Goal: Information Seeking & Learning: Check status

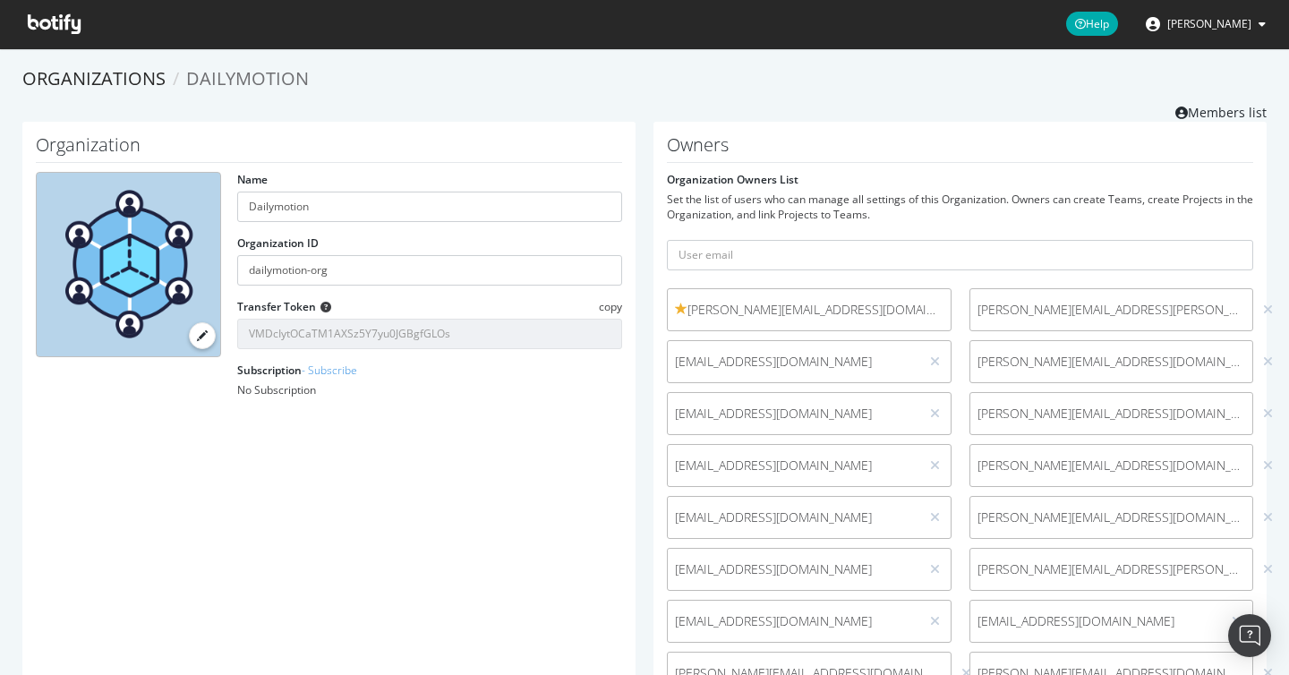
click at [34, 15] on icon at bounding box center [54, 24] width 53 height 20
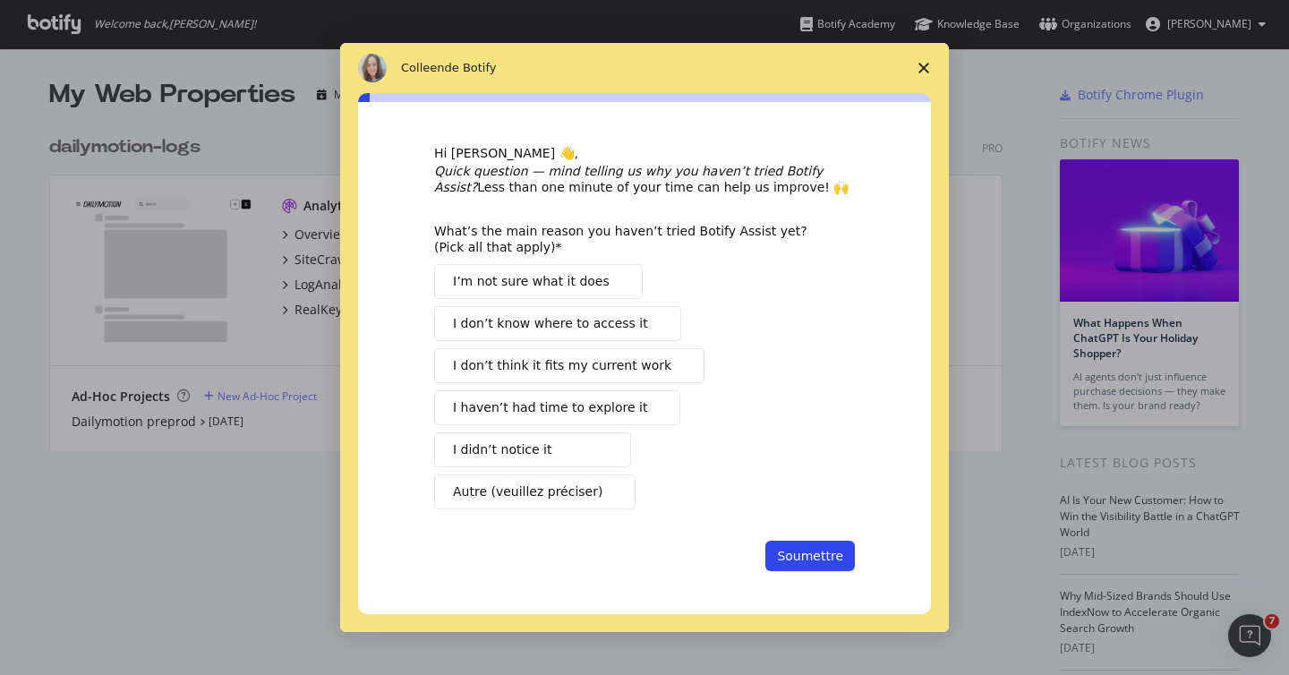
click at [919, 65] on icon "Fermer l'enquête" at bounding box center [923, 68] width 11 height 11
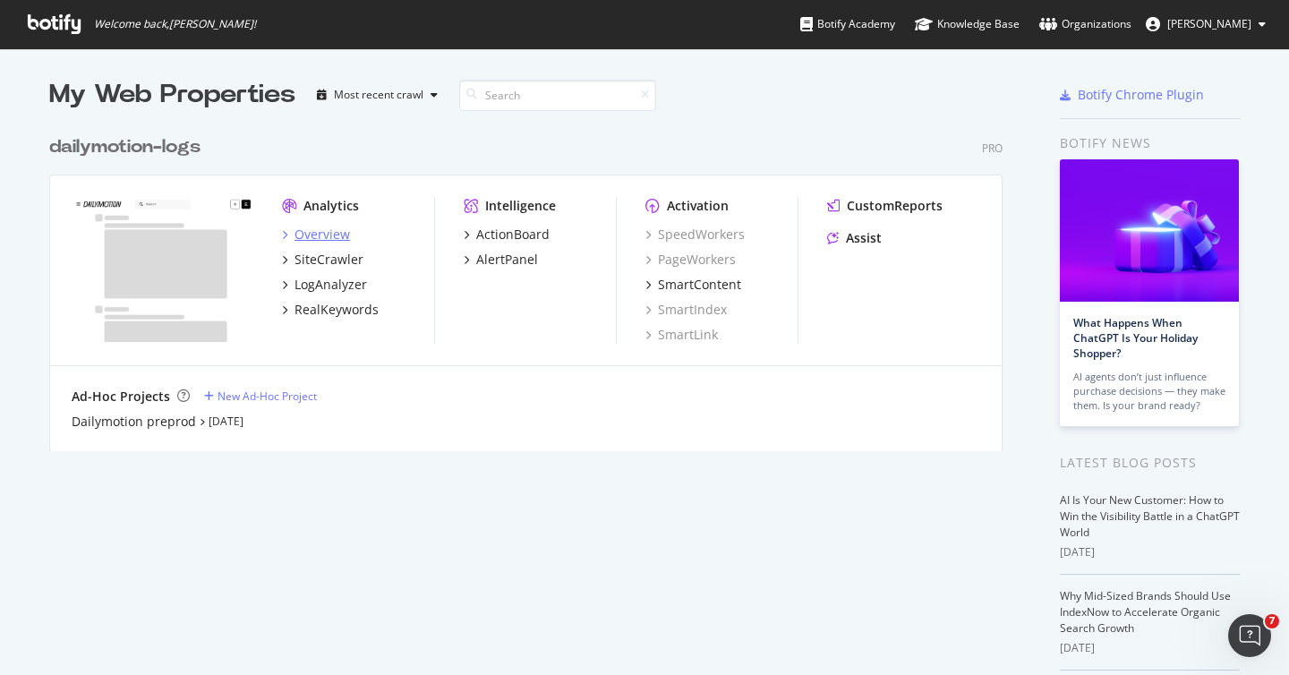
click at [304, 227] on div "Overview" at bounding box center [321, 234] width 55 height 18
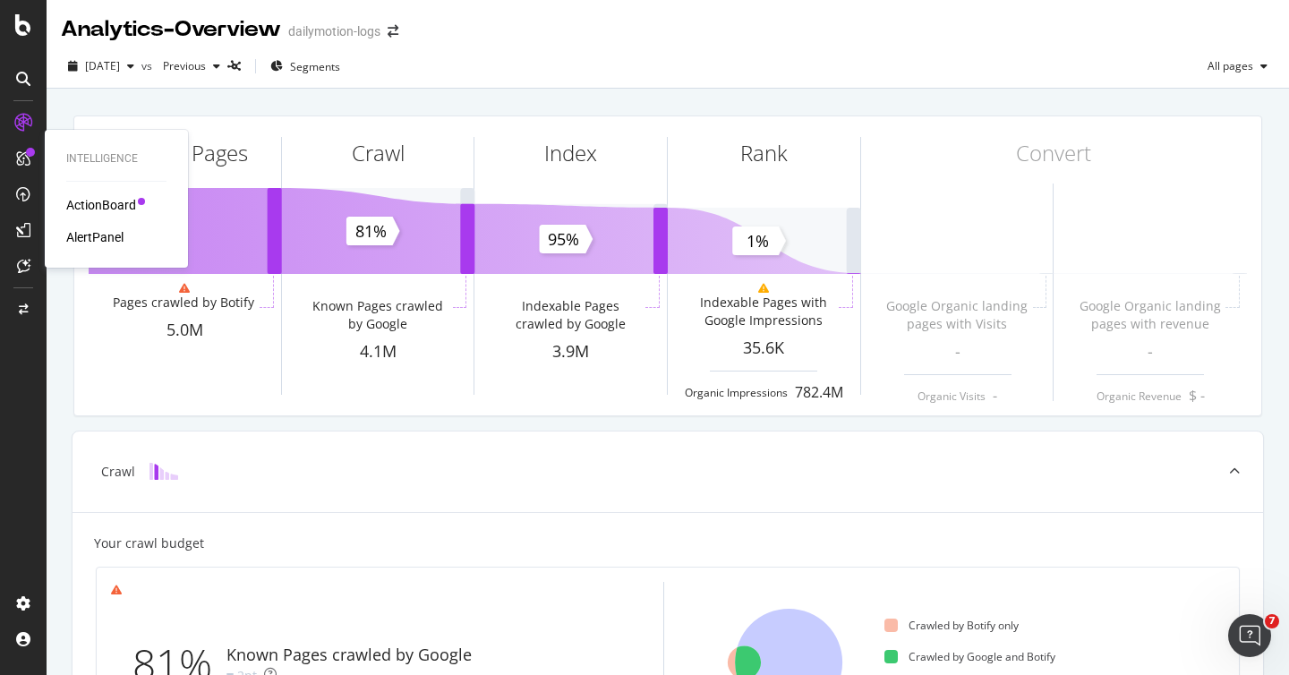
click at [87, 201] on div "ActionBoard" at bounding box center [101, 205] width 70 height 18
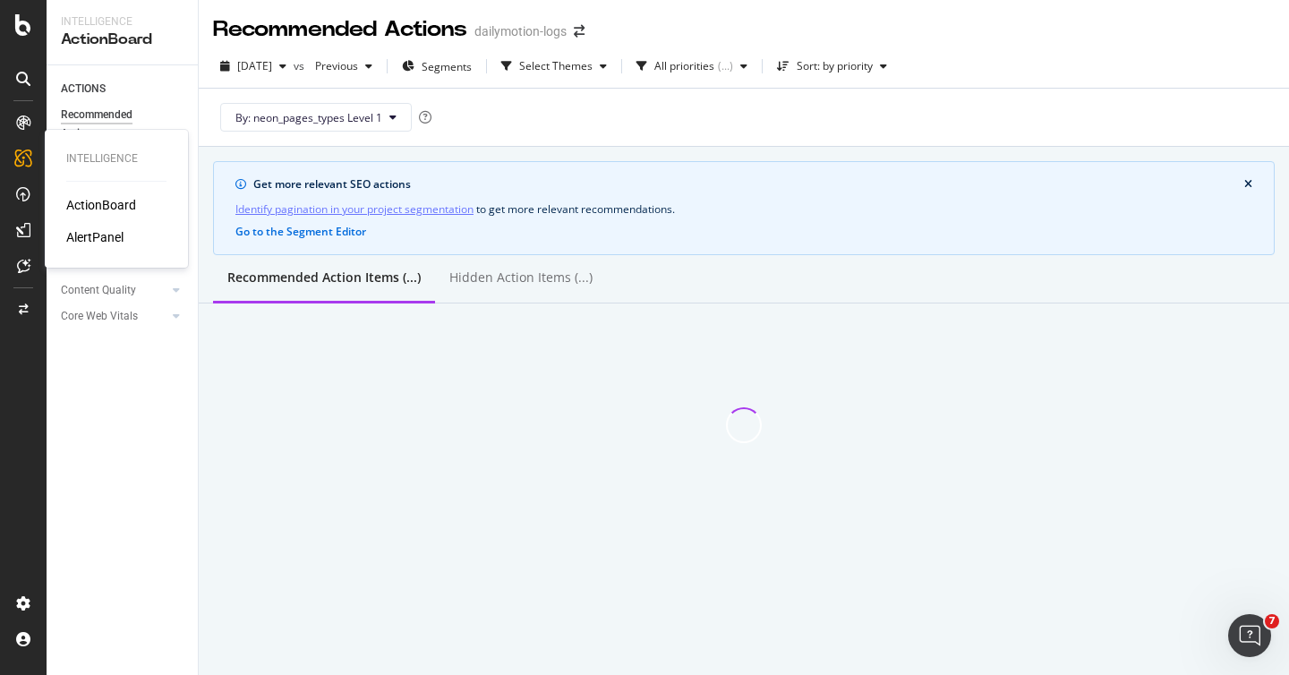
click at [109, 243] on div "AlertPanel" at bounding box center [94, 237] width 57 height 18
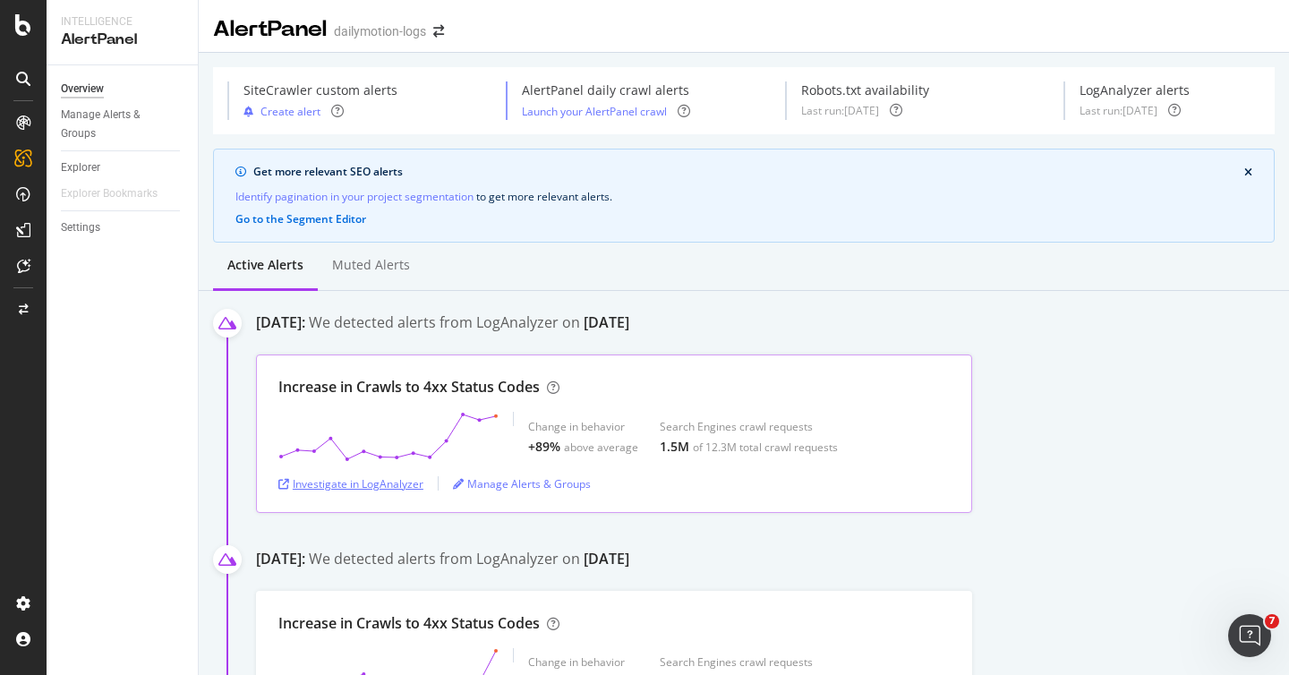
click at [373, 491] on div "Investigate in LogAnalyzer" at bounding box center [350, 483] width 145 height 27
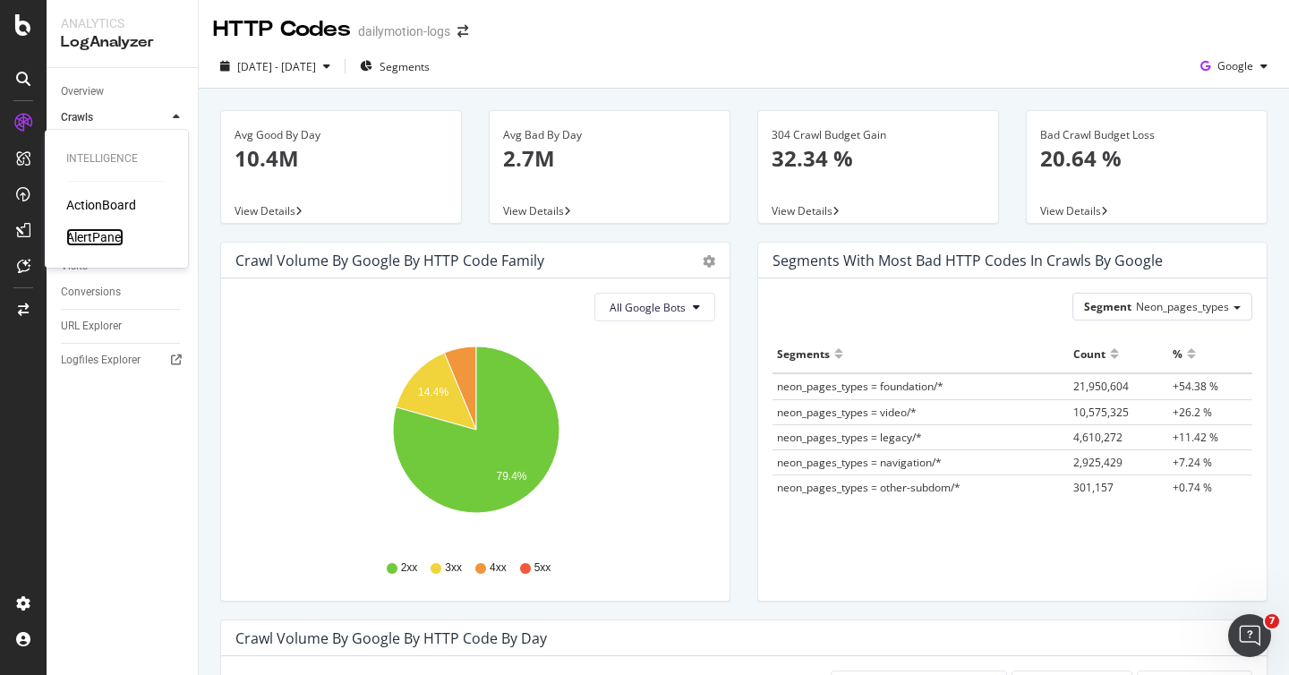
click at [92, 240] on div "AlertPanel" at bounding box center [94, 237] width 57 height 18
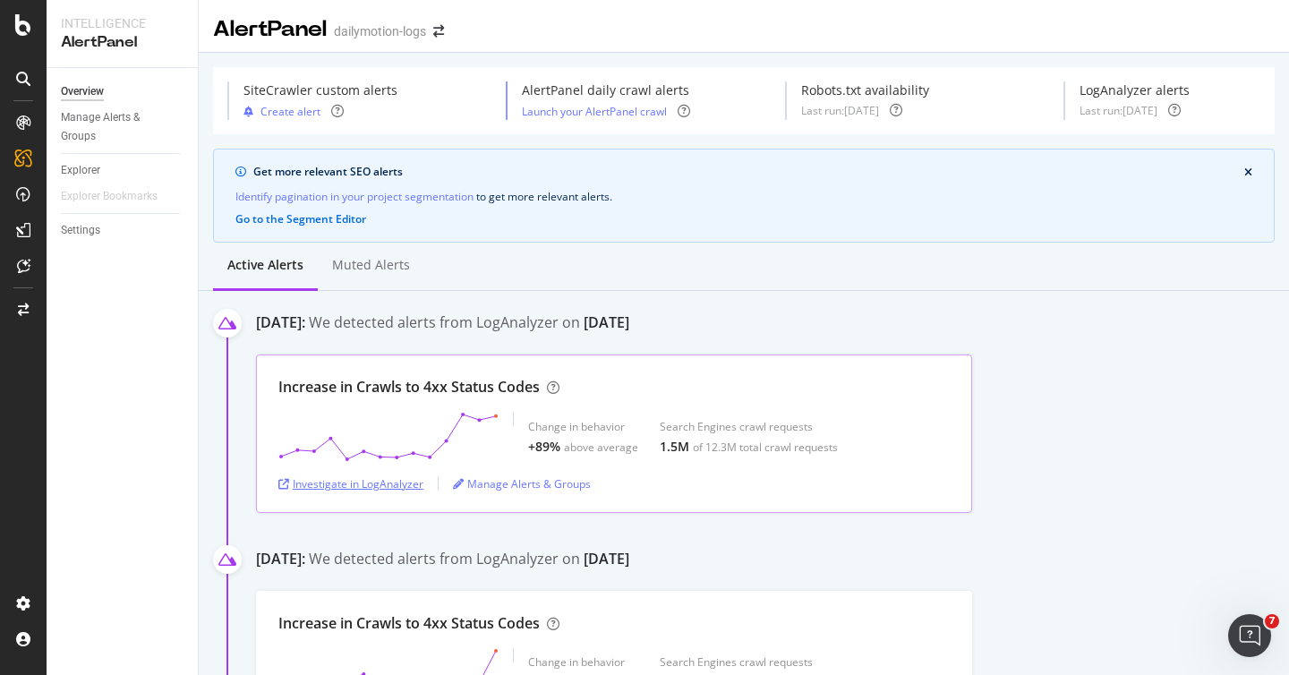
click at [367, 487] on div "Investigate in LogAnalyzer" at bounding box center [350, 483] width 145 height 15
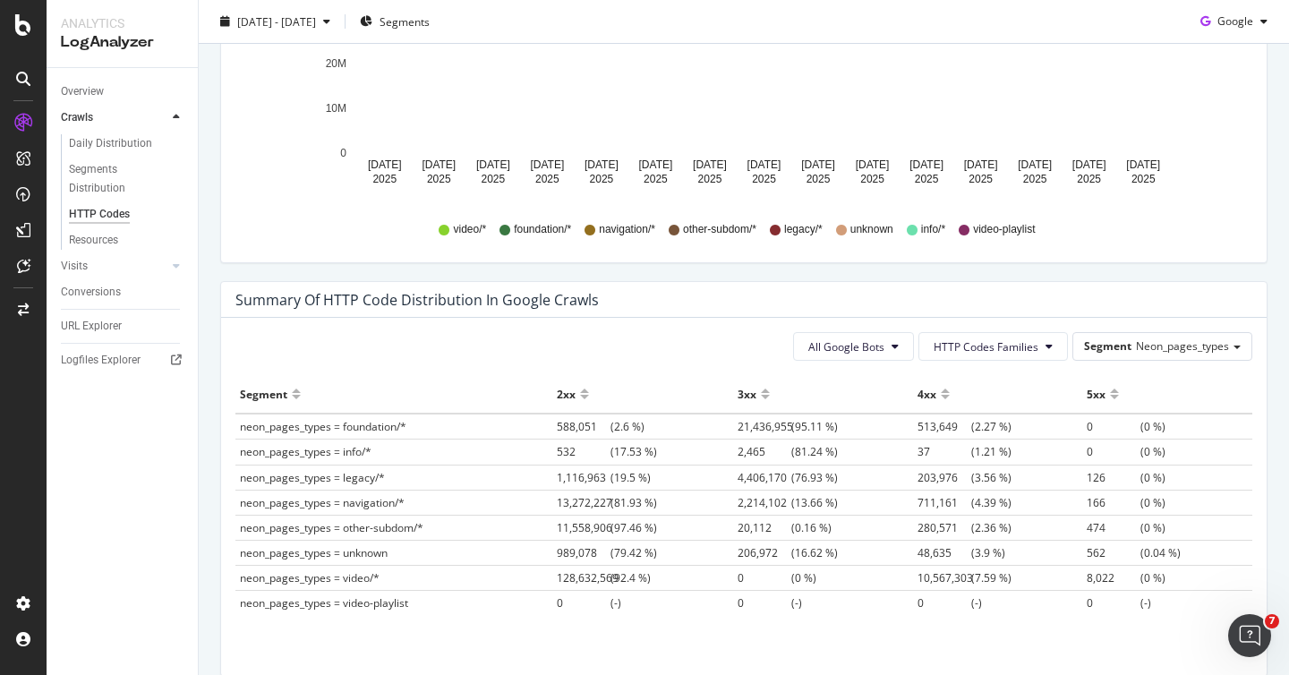
scroll to position [1176, 0]
